Goal: Task Accomplishment & Management: Manage account settings

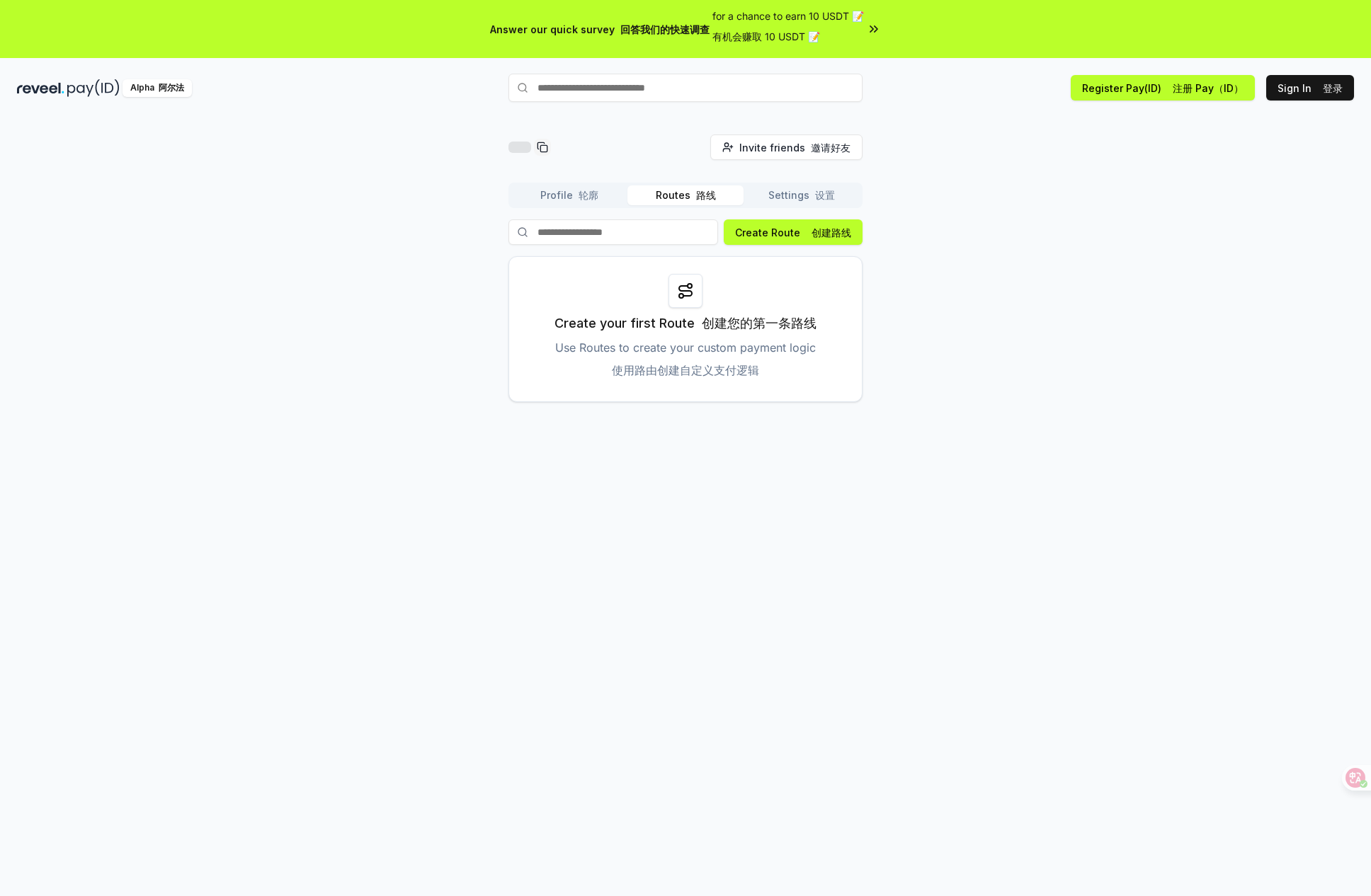
click at [579, 201] on font "button" at bounding box center [576, 195] width 6 height 12
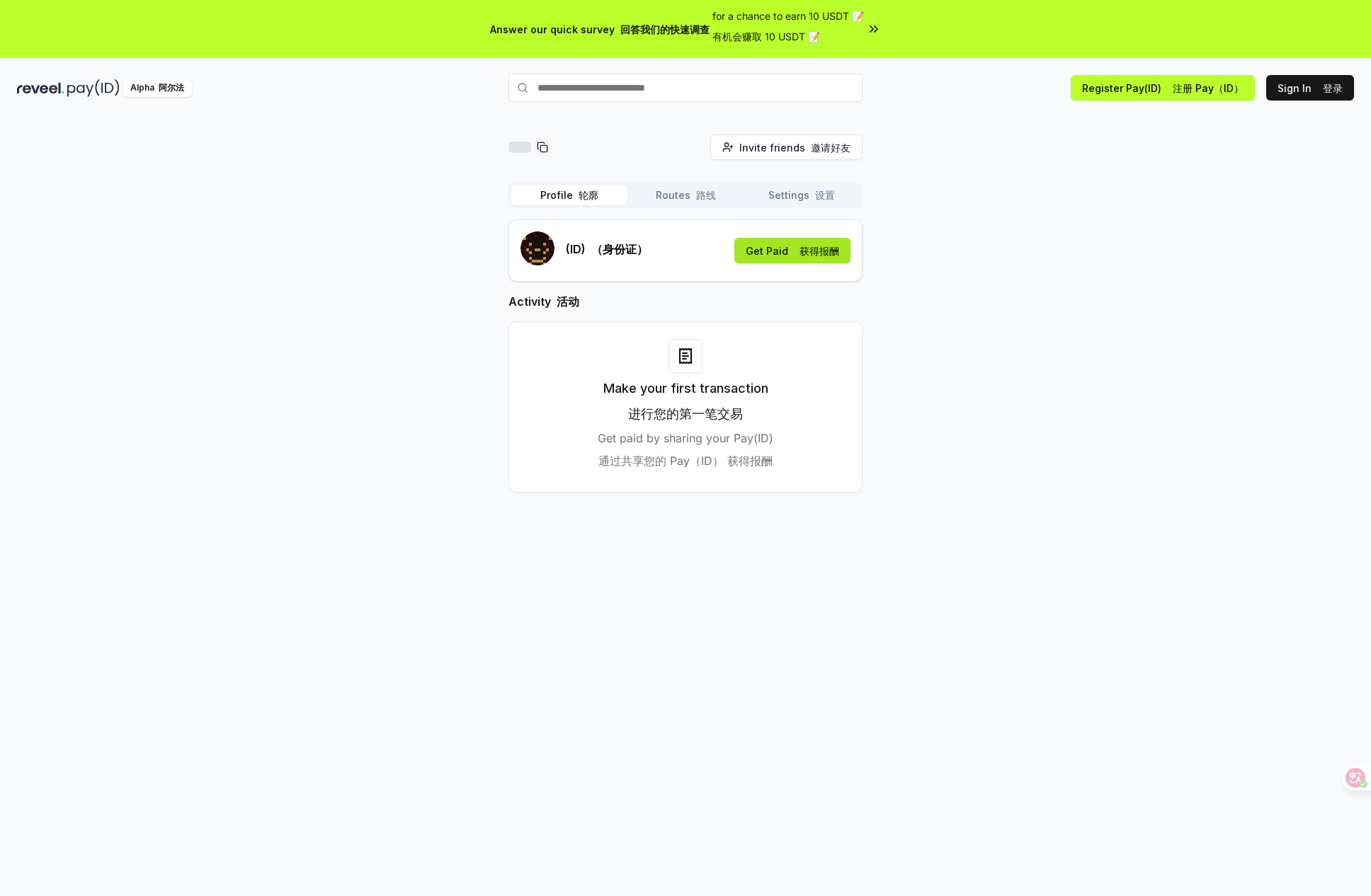
click at [747, 264] on button "Get Paid 获得报酬" at bounding box center [792, 250] width 116 height 26
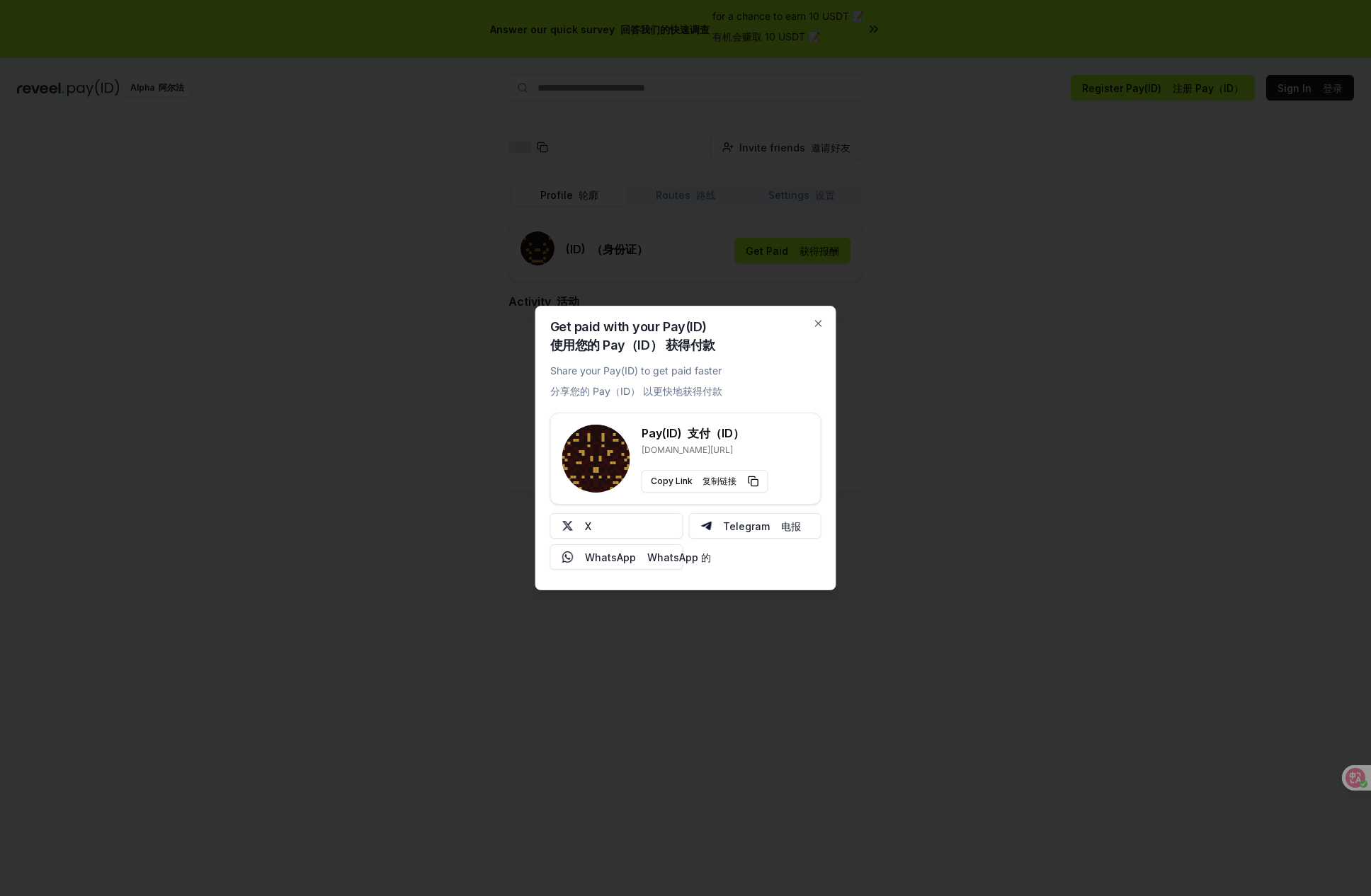
click at [827, 306] on div "Get paid with your Pay(ID) 使用您的 Pay（ID） 获得付款 Share your Pay(ID) to get paid fas…" at bounding box center [686, 448] width 301 height 285
click at [823, 306] on div "Get paid with your Pay(ID) 使用您的 Pay（ID） 获得付款 Share your Pay(ID) to get paid fas…" at bounding box center [686, 448] width 301 height 285
click at [820, 318] on icon "button" at bounding box center [818, 323] width 11 height 11
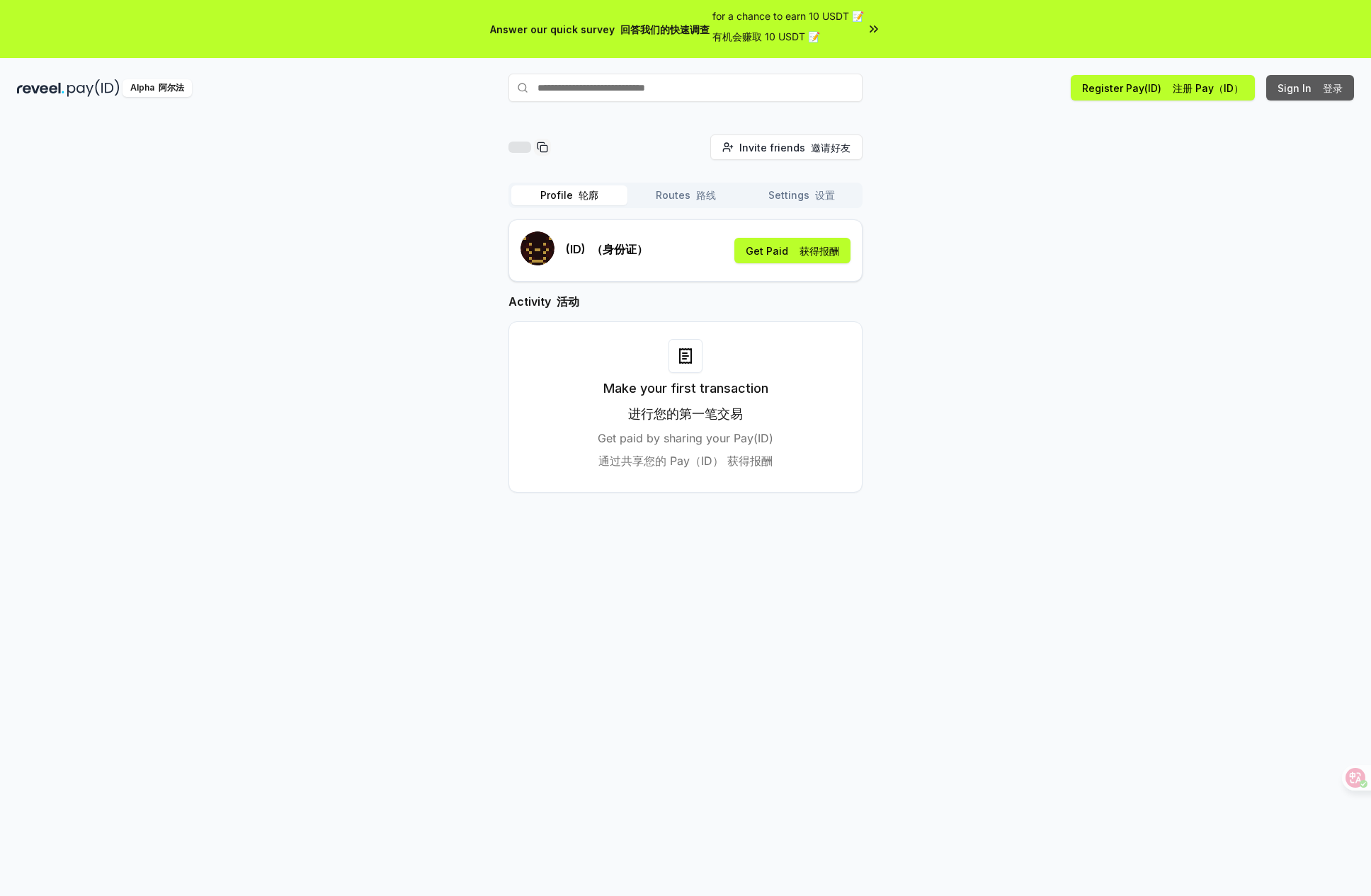
click at [1283, 101] on button "Sign In 登录" at bounding box center [1309, 88] width 88 height 26
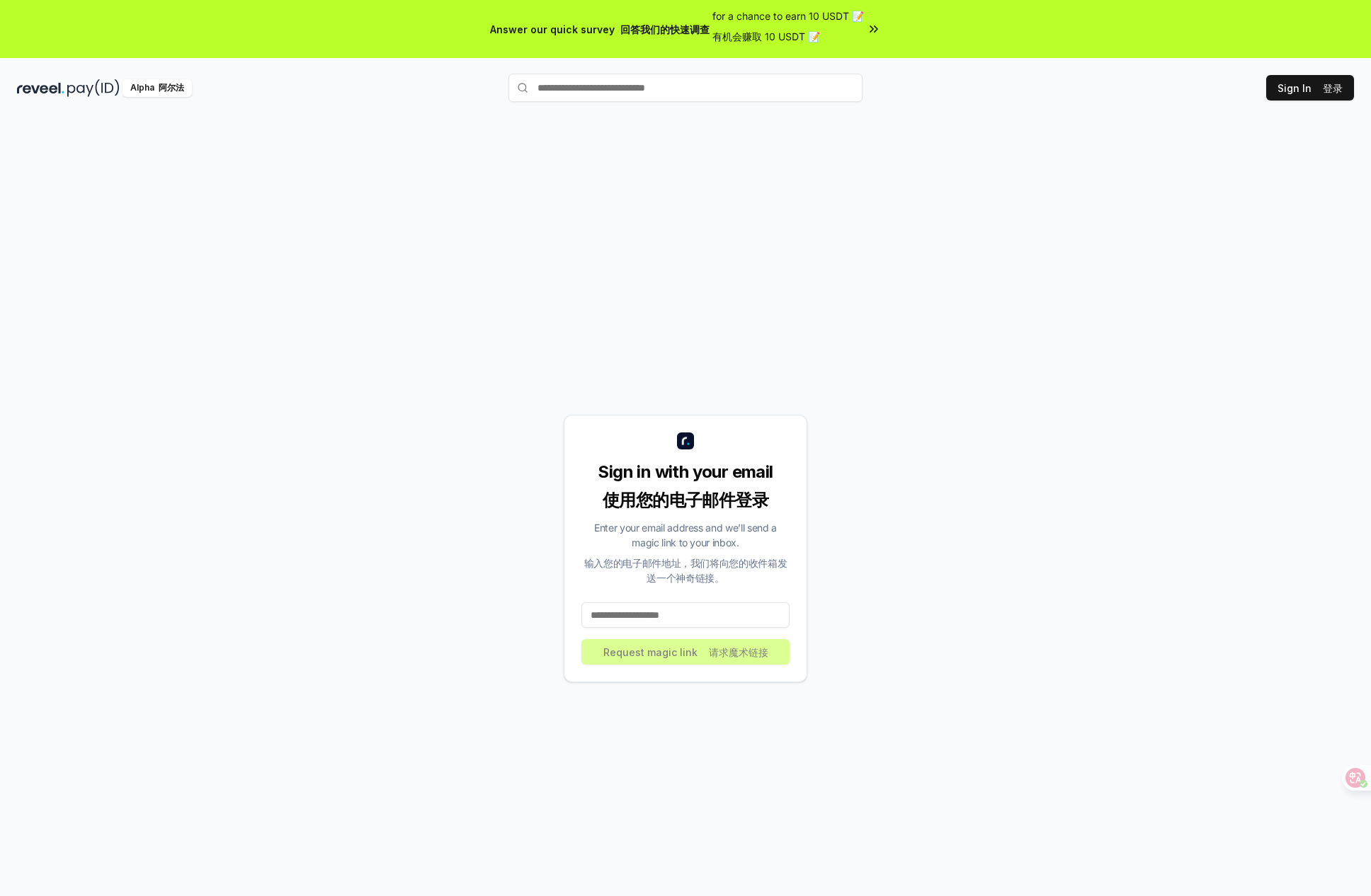
click at [675, 628] on input at bounding box center [685, 615] width 208 height 26
click at [722, 628] on input at bounding box center [685, 615] width 208 height 26
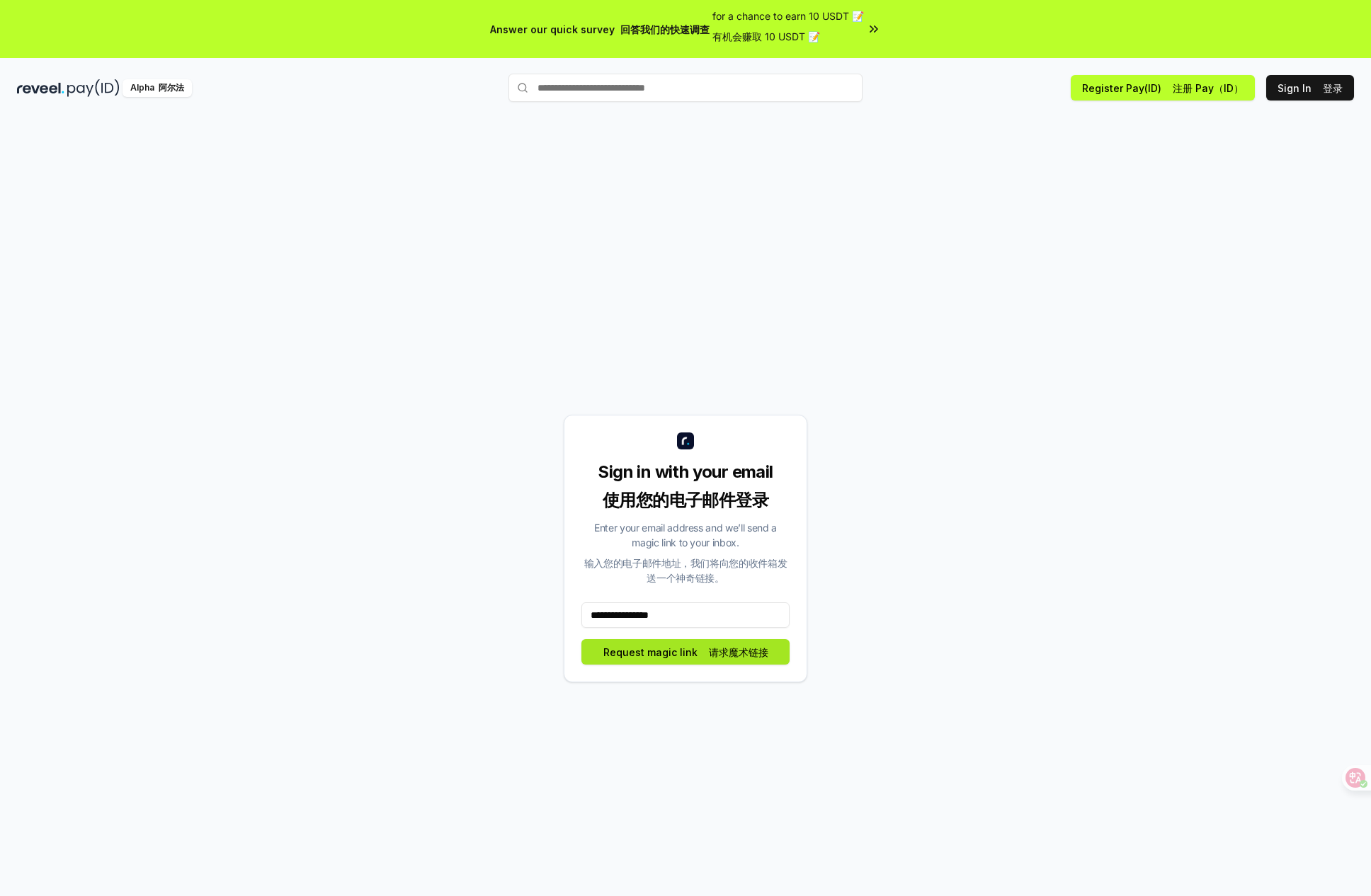
type input "**********"
click at [725, 665] on button "Request magic link 请求魔术链接" at bounding box center [685, 652] width 208 height 26
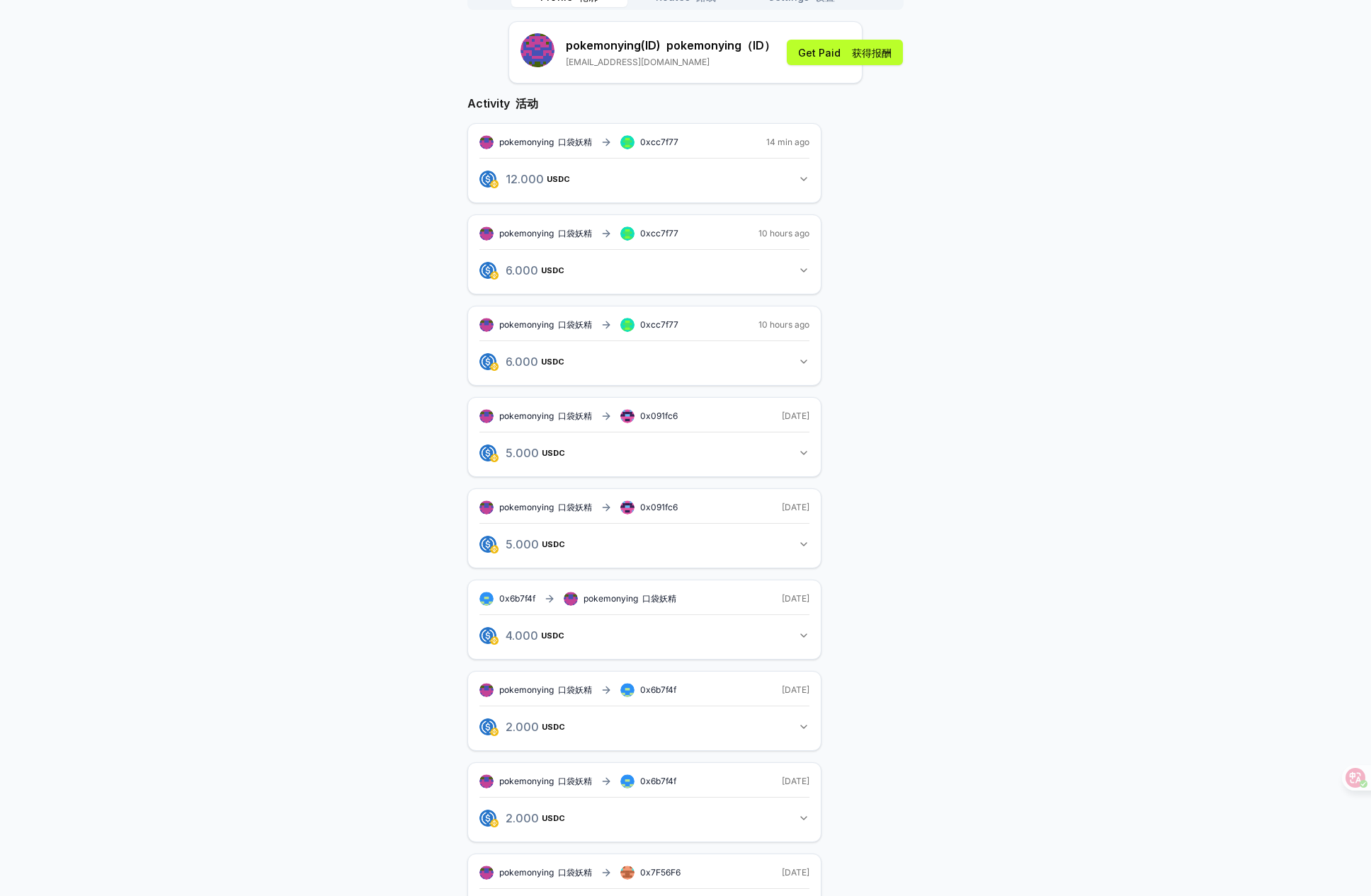
scroll to position [58, 0]
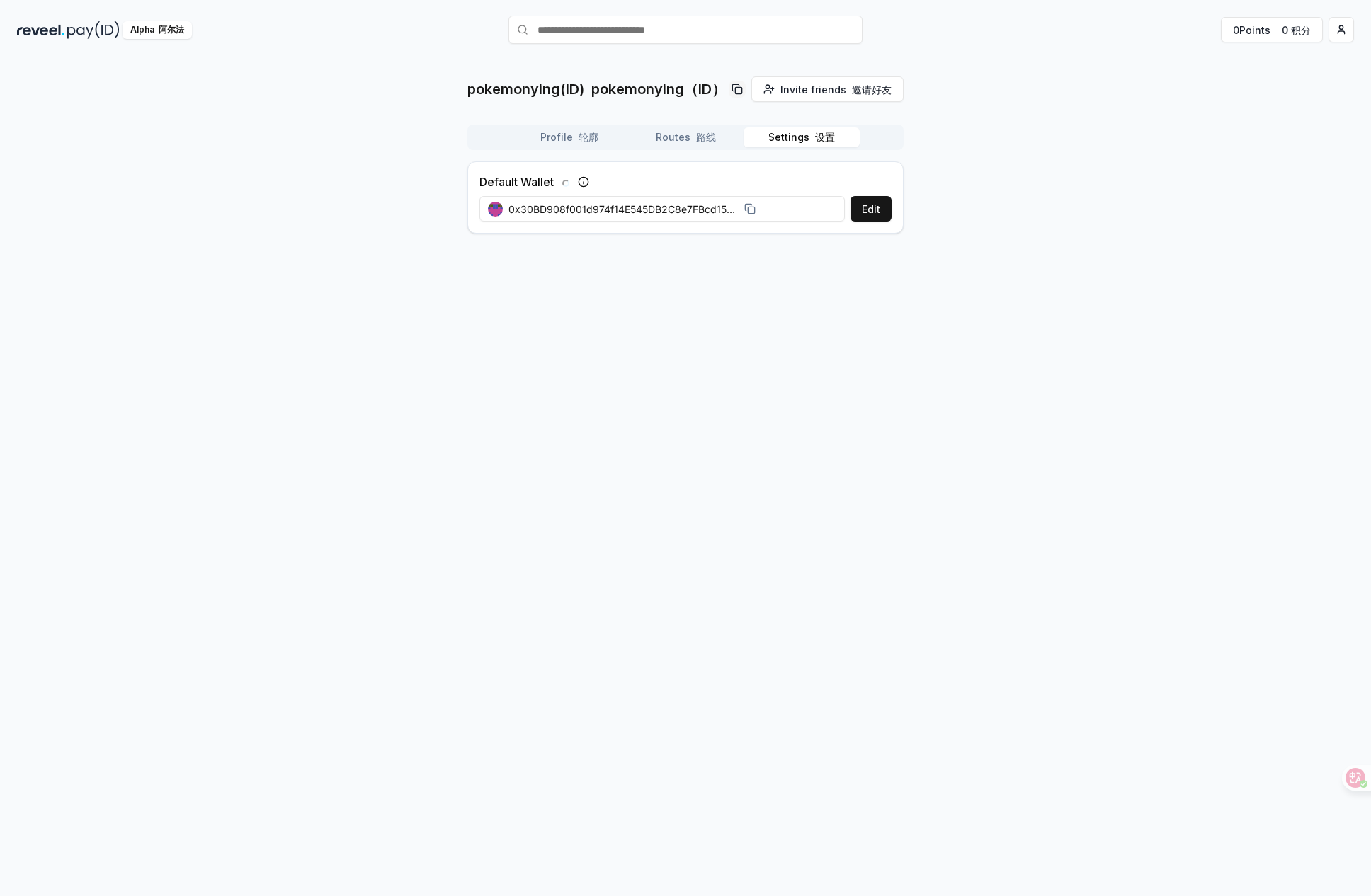
click at [790, 147] on button "Settings 设置" at bounding box center [802, 137] width 116 height 20
click at [577, 143] on font "button" at bounding box center [576, 137] width 6 height 12
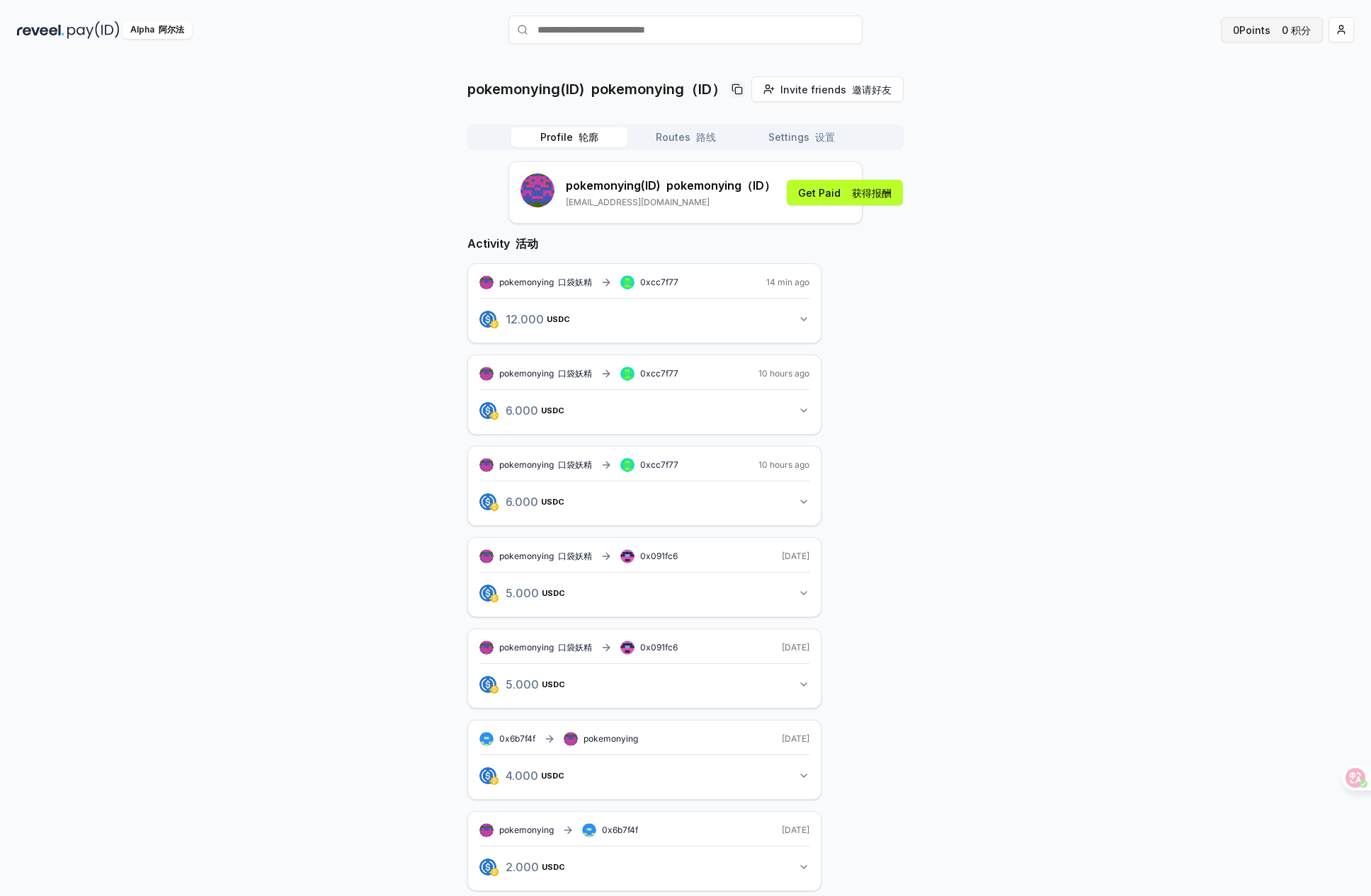
click at [1276, 38] on font "0 积分" at bounding box center [1293, 30] width 35 height 15
